Goal: Task Accomplishment & Management: Manage account settings

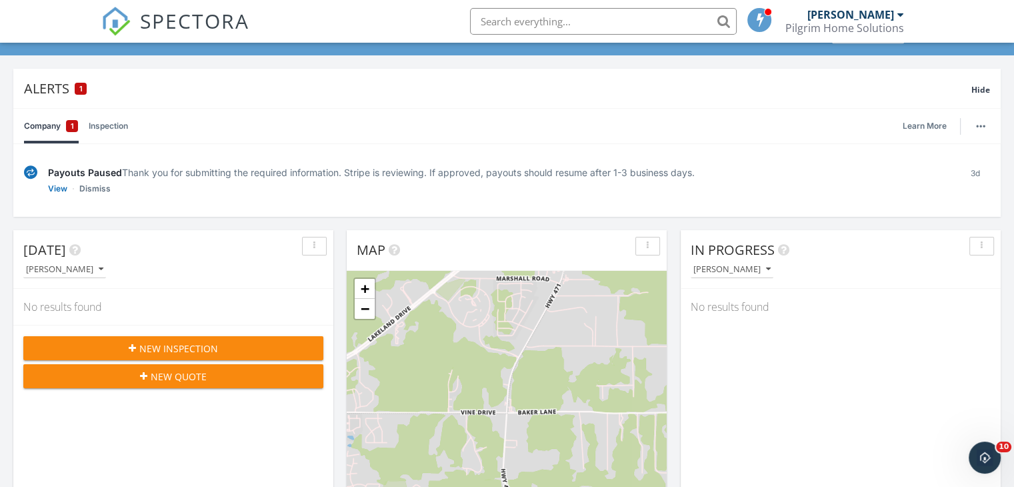
scroll to position [1234, 1034]
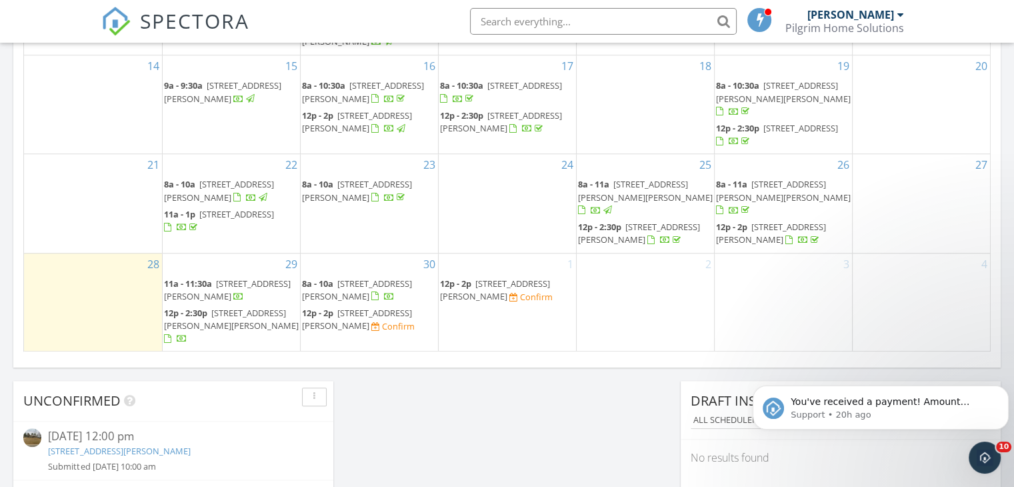
scroll to position [985, 0]
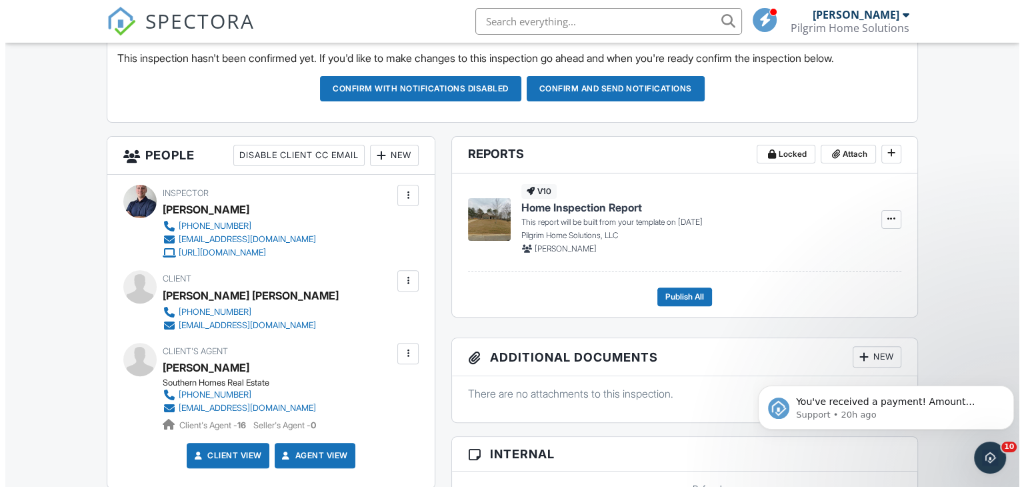
scroll to position [385, 0]
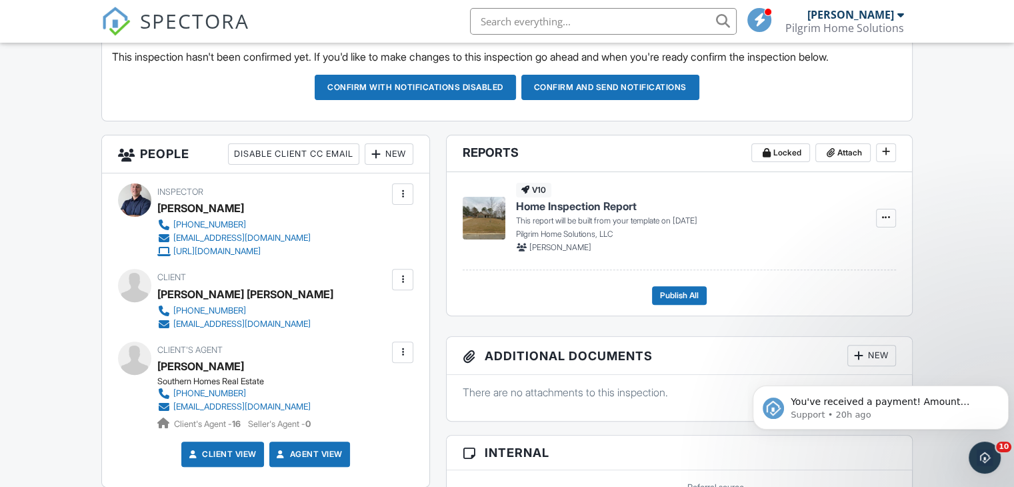
click at [389, 157] on div "New" at bounding box center [389, 153] width 49 height 21
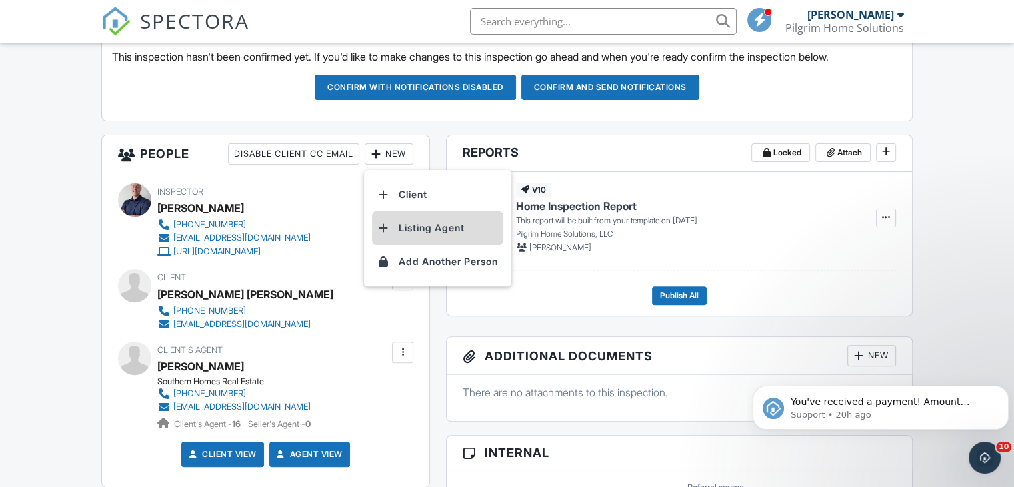
click at [443, 232] on li "Listing Agent" at bounding box center [437, 227] width 131 height 33
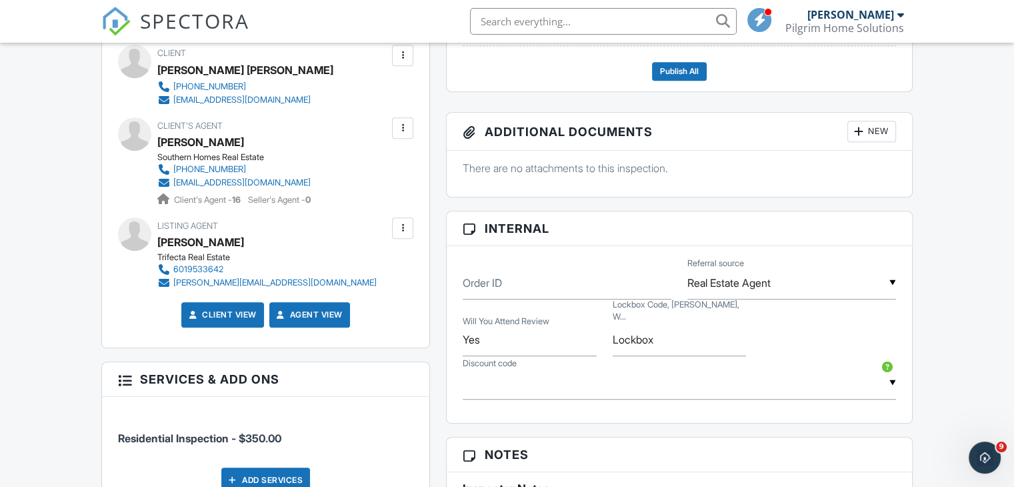
click at [404, 232] on div at bounding box center [402, 227] width 13 height 13
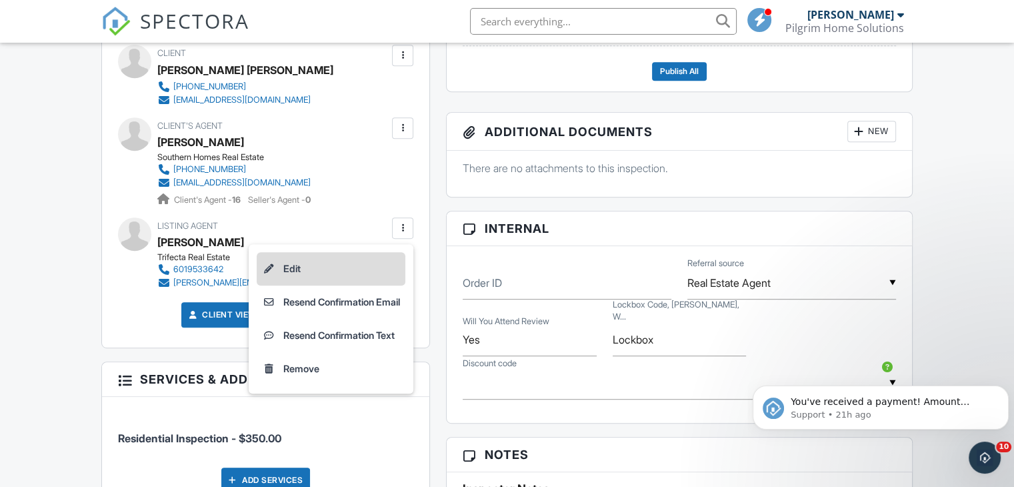
click at [289, 267] on li "Edit" at bounding box center [331, 268] width 149 height 33
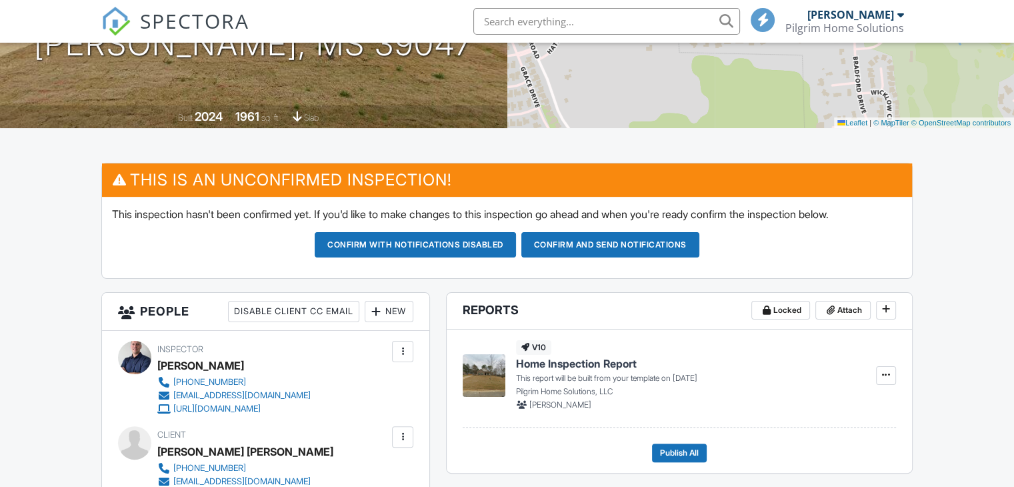
click at [595, 243] on button "Confirm and send notifications" at bounding box center [610, 244] width 178 height 25
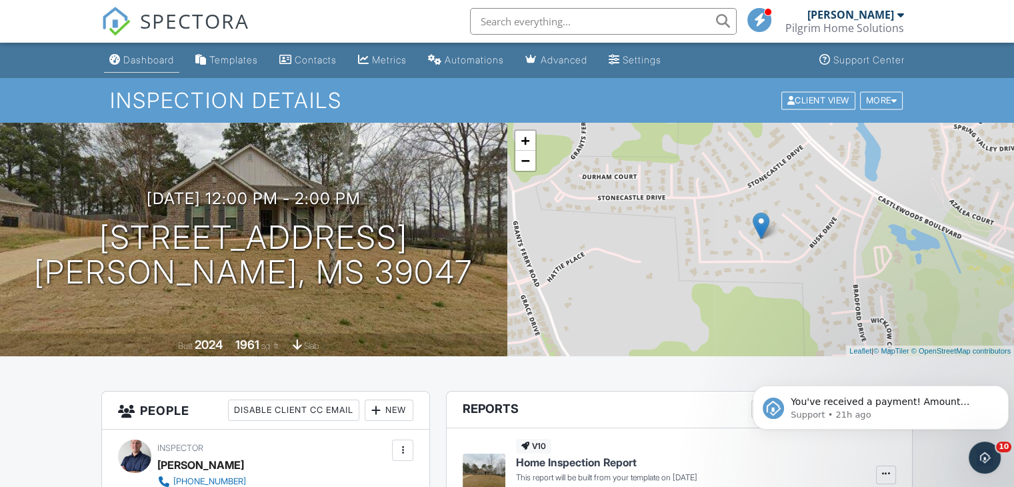
click at [140, 61] on div "Dashboard" at bounding box center [148, 59] width 51 height 11
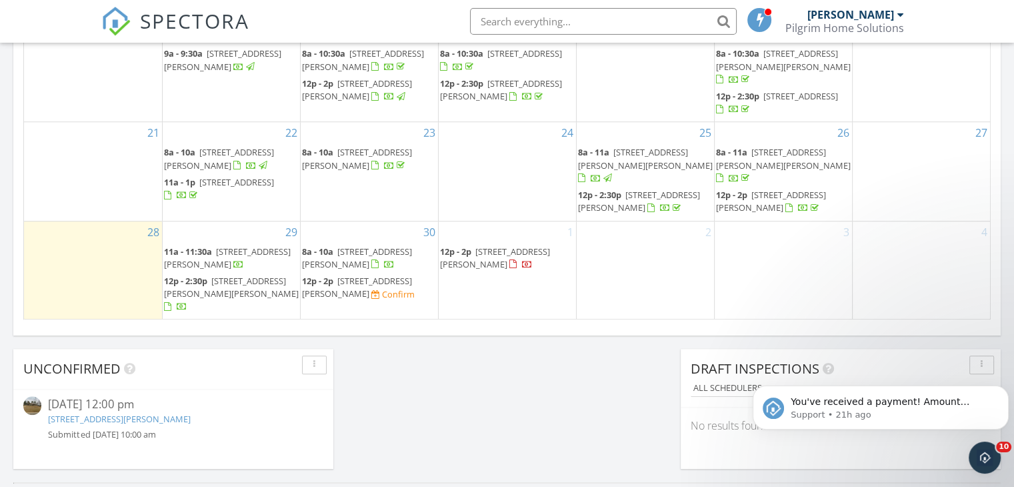
scroll to position [1013, 0]
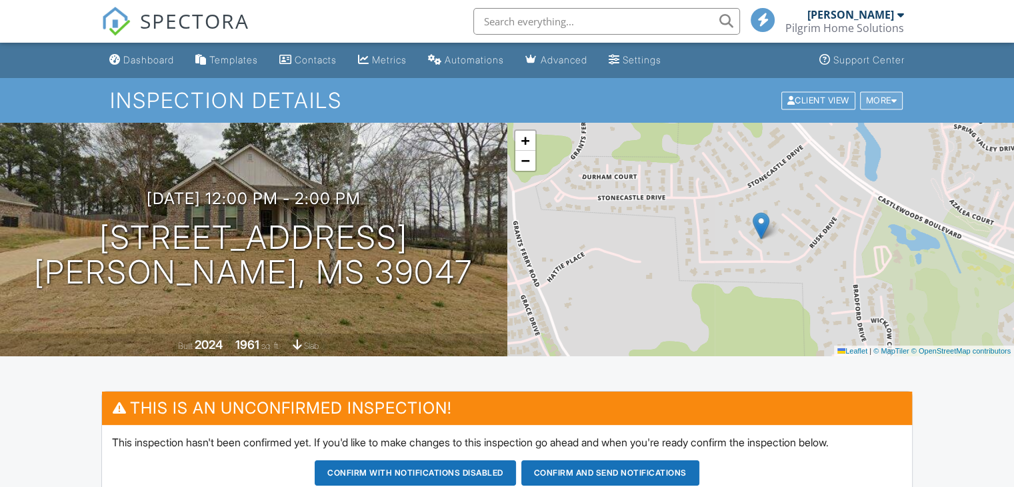
click at [886, 107] on div "More" at bounding box center [881, 100] width 43 height 18
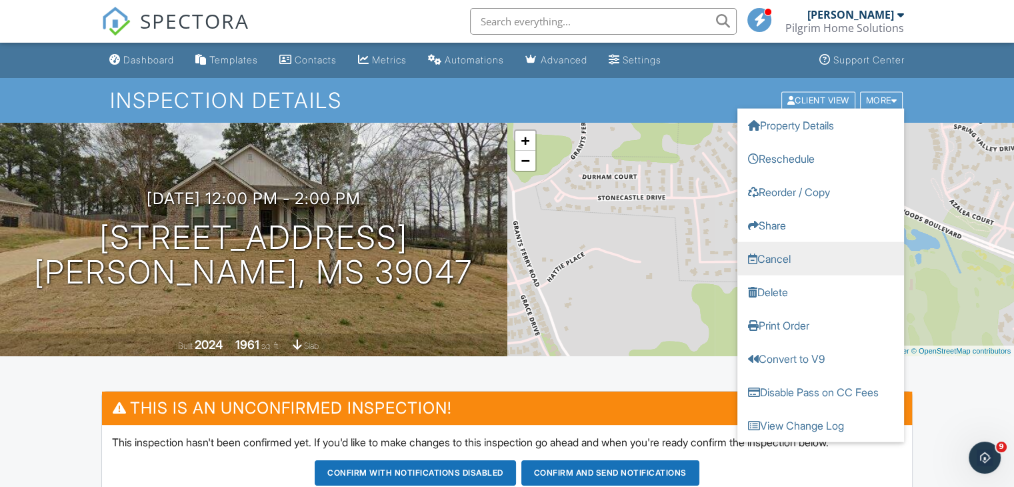
click at [773, 261] on link "Cancel" at bounding box center [820, 257] width 167 height 33
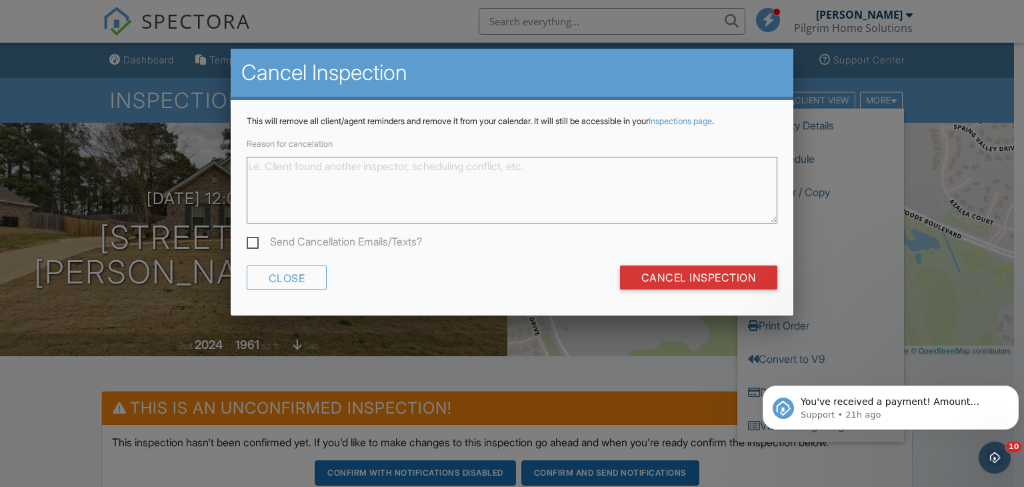
click at [445, 170] on textarea "Reason for cancelation" at bounding box center [512, 190] width 531 height 67
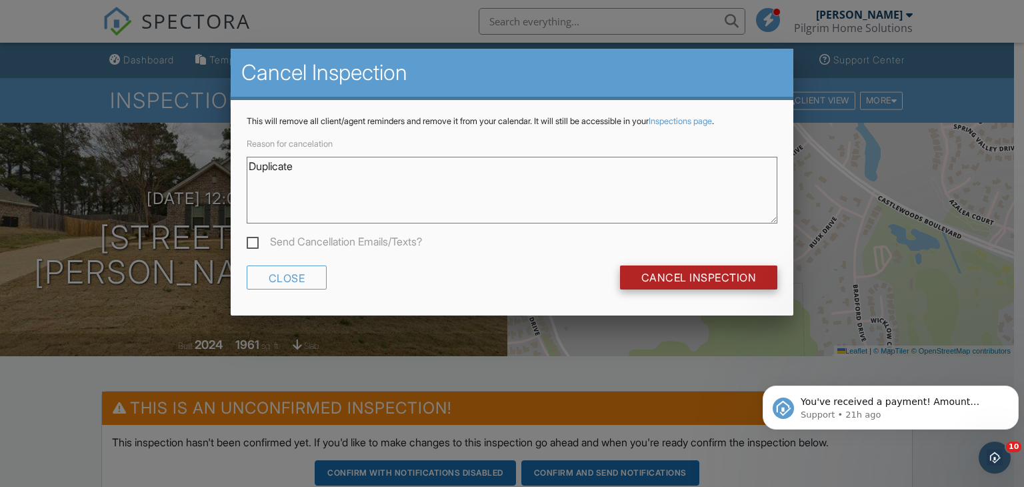
type textarea "Duplicate"
click at [705, 285] on input "Cancel Inspection" at bounding box center [699, 277] width 158 height 24
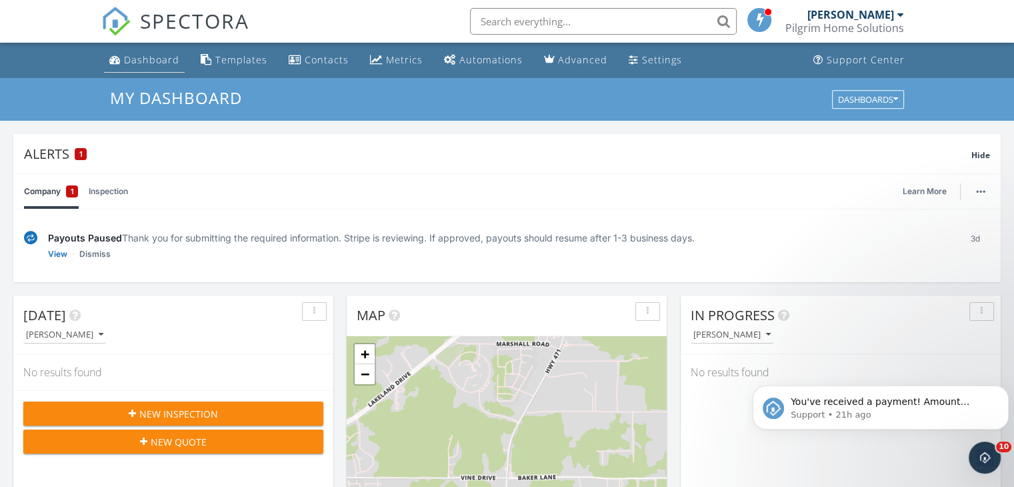
click at [127, 65] on div "Dashboard" at bounding box center [151, 59] width 55 height 13
click at [128, 59] on div "Dashboard" at bounding box center [151, 59] width 55 height 13
click at [138, 67] on link "Dashboard" at bounding box center [144, 60] width 81 height 25
